Goal: Task Accomplishment & Management: Use online tool/utility

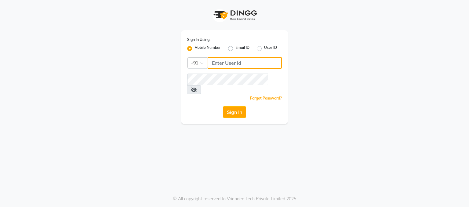
click at [214, 65] on input "Username" at bounding box center [245, 63] width 74 height 12
type input "8850293671"
click at [197, 87] on icon at bounding box center [194, 89] width 6 height 5
click at [233, 106] on button "Sign In" at bounding box center [234, 112] width 23 height 12
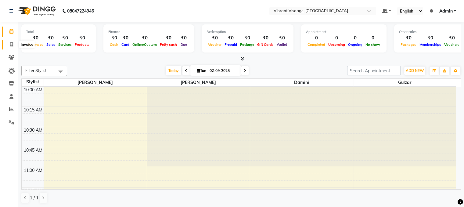
click at [11, 42] on icon at bounding box center [11, 44] width 3 height 5
select select "service"
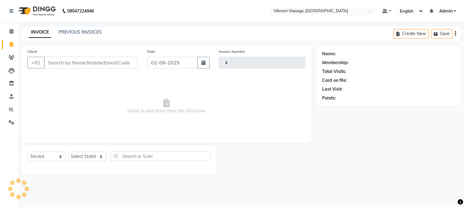
type input "0581"
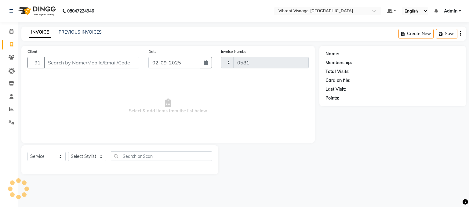
select select "7649"
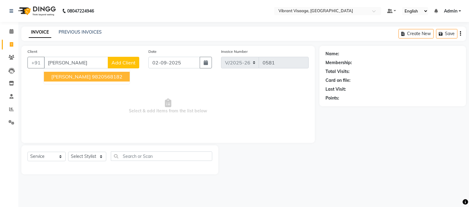
click at [92, 78] on ngb-highlight "9820568182" at bounding box center [107, 77] width 31 height 6
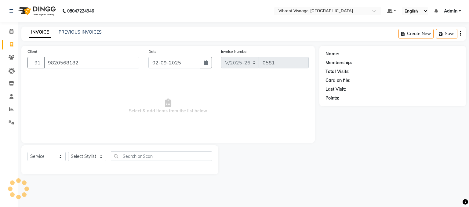
type input "9820568182"
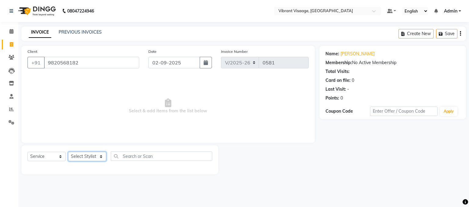
click at [82, 158] on select "Select Stylist Admin [PERSON_NAME] [PERSON_NAME] Gulzar [PERSON_NAME]" at bounding box center [87, 156] width 38 height 9
select select "79553"
click at [68, 152] on select "Select Stylist Admin [PERSON_NAME] [PERSON_NAME] Gulzar [PERSON_NAME]" at bounding box center [87, 156] width 38 height 9
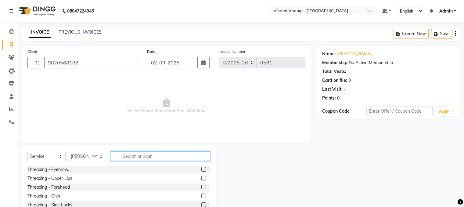
click at [175, 158] on input "text" at bounding box center [161, 155] width 100 height 9
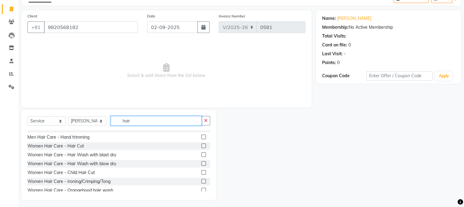
scroll to position [86, 0]
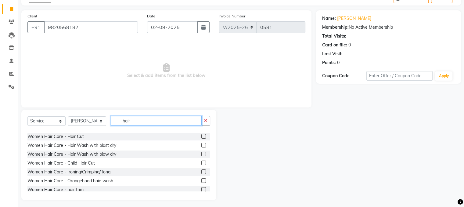
type input "hair"
click at [202, 155] on label at bounding box center [204, 154] width 5 height 5
click at [202, 155] on input "checkbox" at bounding box center [204, 154] width 4 height 4
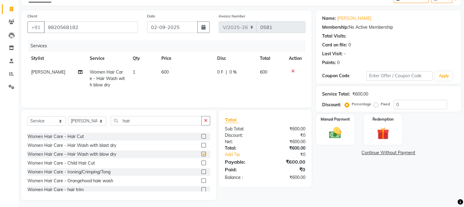
checkbox input "false"
click at [202, 146] on label at bounding box center [204, 145] width 5 height 5
click at [202, 146] on input "checkbox" at bounding box center [204, 146] width 4 height 4
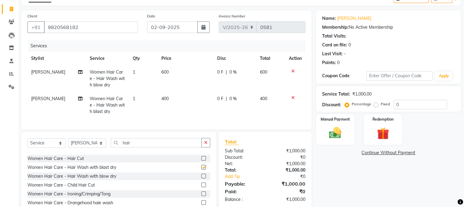
checkbox input "false"
click at [238, 71] on icon at bounding box center [293, 71] width 3 height 4
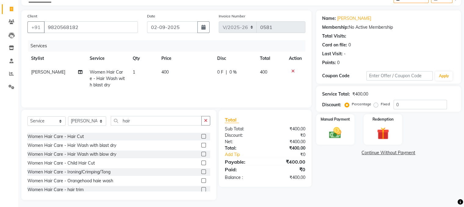
click at [163, 74] on span "400" at bounding box center [165, 71] width 7 height 5
select select "79553"
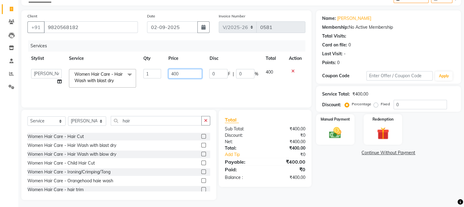
click at [173, 74] on input "400" at bounding box center [186, 73] width 34 height 9
type input "300"
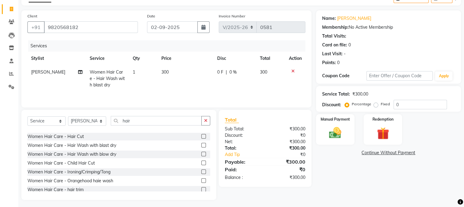
click at [238, 164] on div "Name: [PERSON_NAME] Membership: No Active Membership Total Visits: Card on file…" at bounding box center [391, 105] width 150 height 190
click at [238, 127] on img at bounding box center [335, 133] width 20 height 15
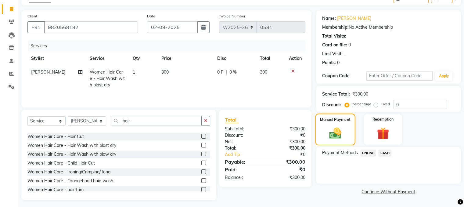
scroll to position [38, 0]
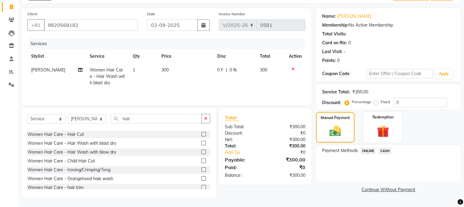
click at [238, 149] on span "CASH" at bounding box center [385, 150] width 13 height 7
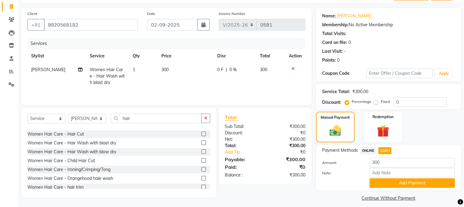
scroll to position [43, 0]
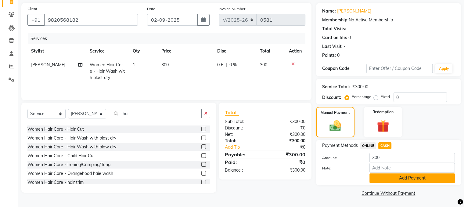
click at [238, 164] on button "Add Payment" at bounding box center [413, 177] width 86 height 9
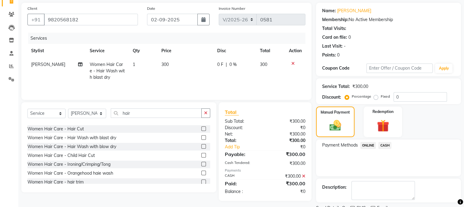
scroll to position [68, 0]
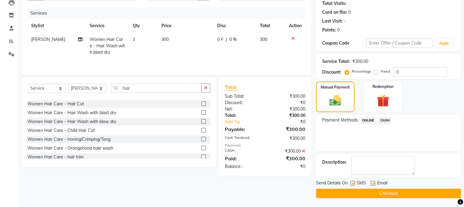
click at [238, 164] on button "Checkout" at bounding box center [388, 193] width 145 height 9
